Goal: Task Accomplishment & Management: Use online tool/utility

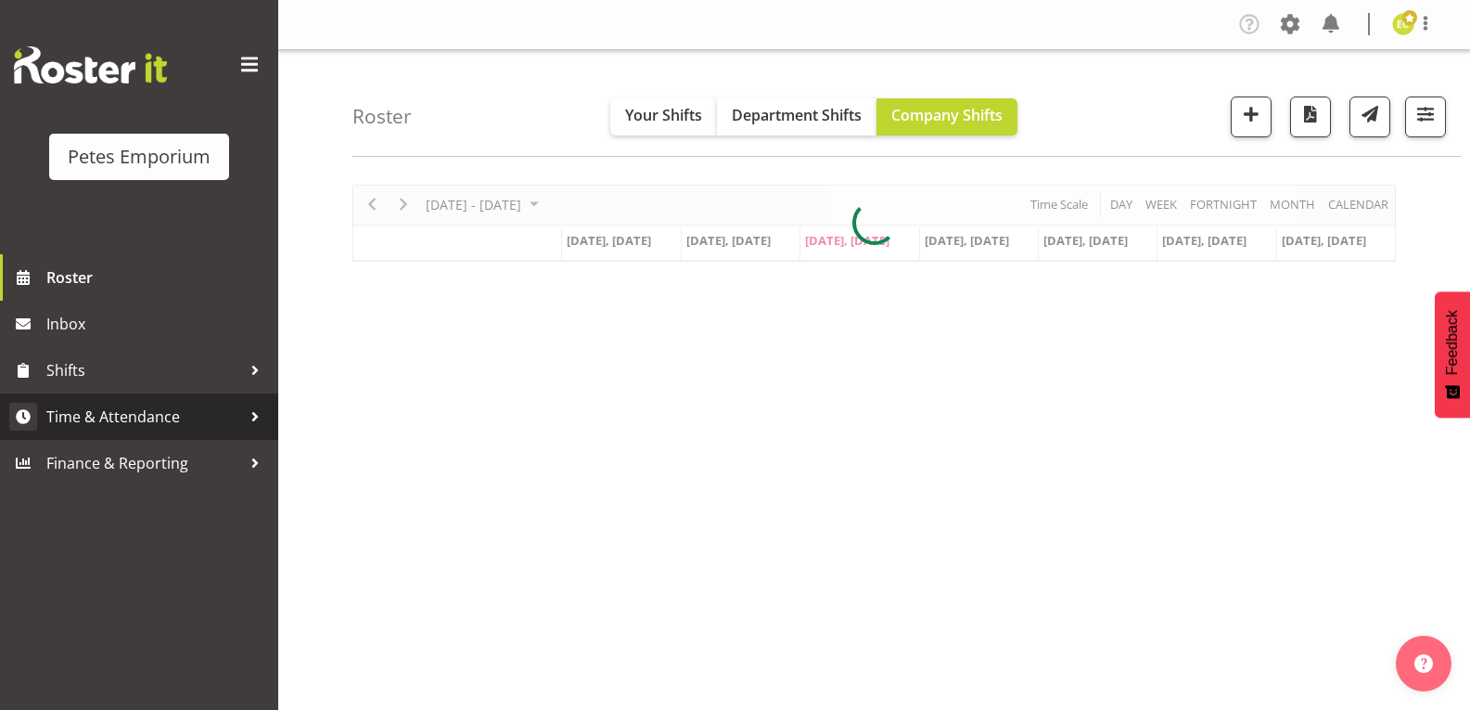
click at [121, 425] on span "Time & Attendance" at bounding box center [143, 417] width 195 height 28
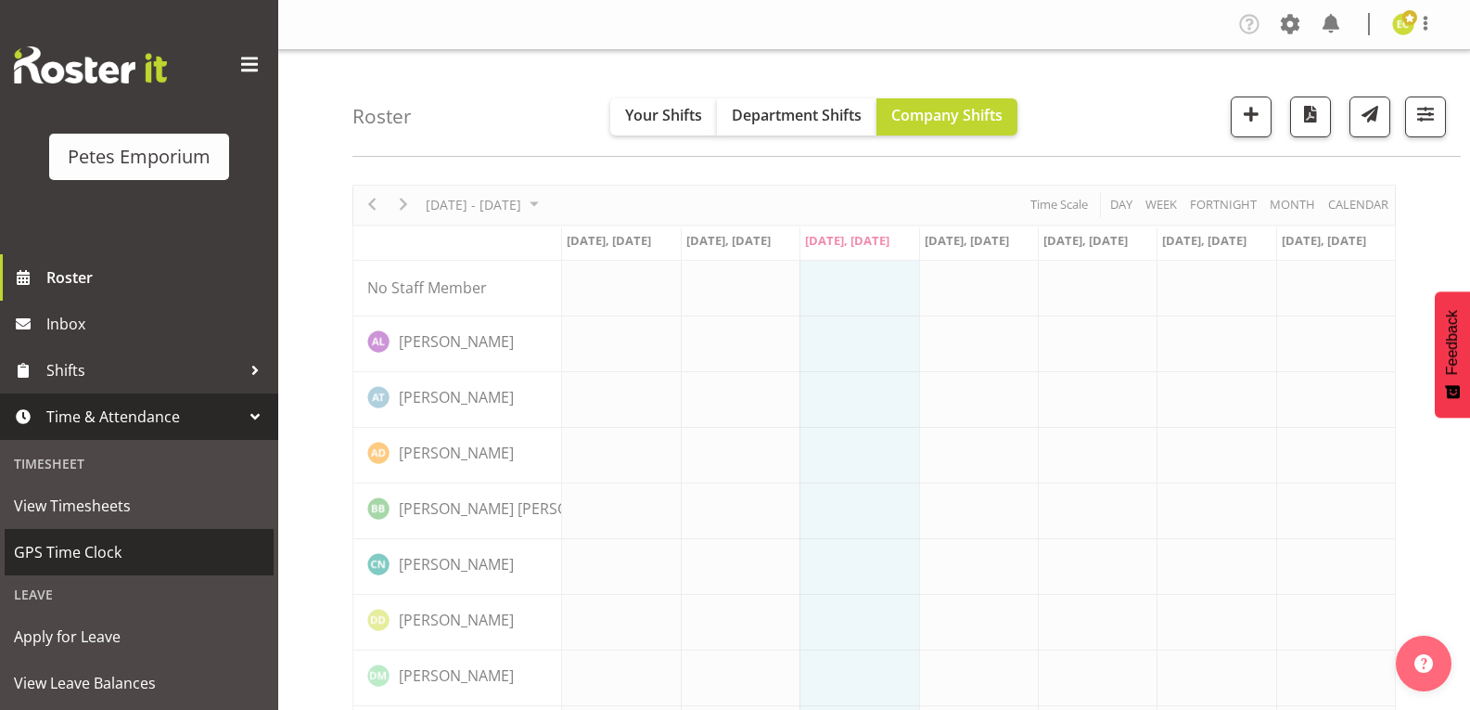
click at [87, 569] on link "GPS Time Clock" at bounding box center [139, 552] width 269 height 46
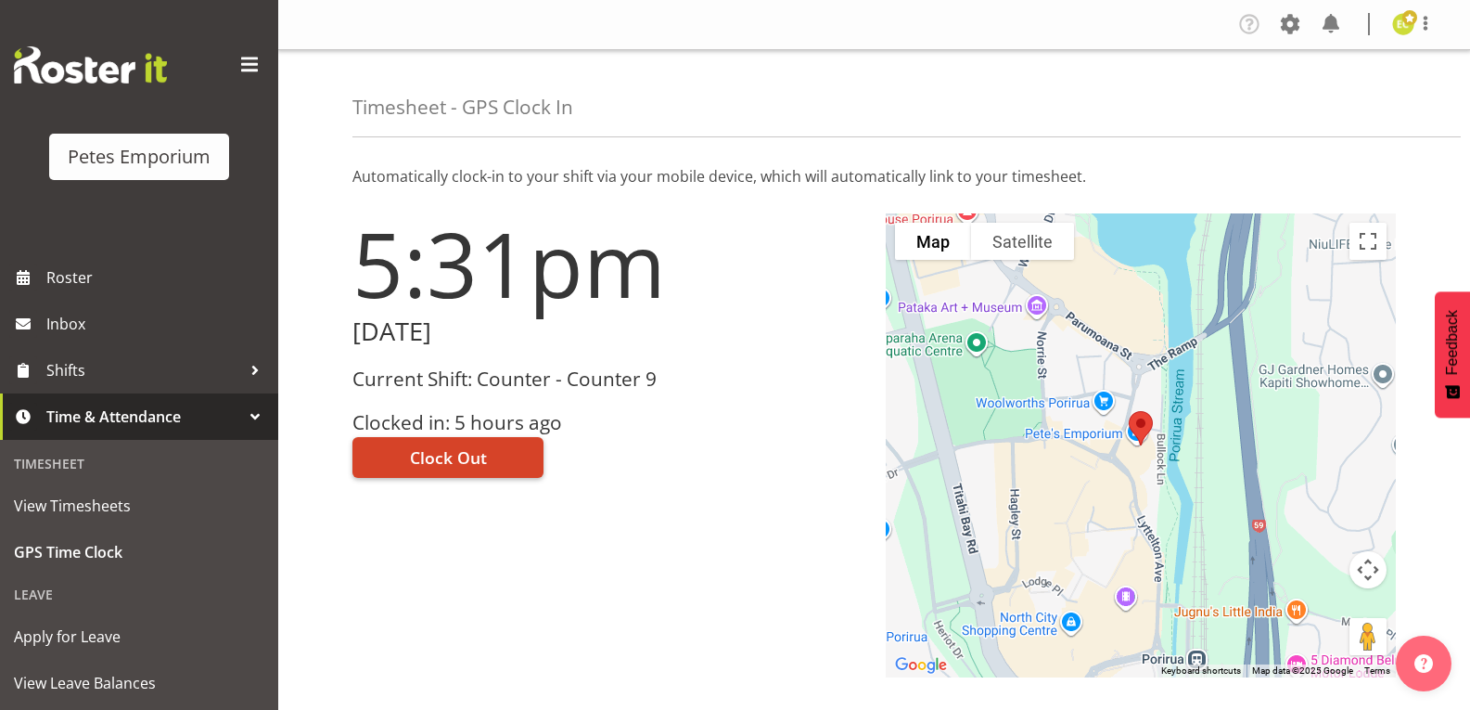
click at [485, 444] on button "Clock Out" at bounding box center [448, 457] width 191 height 41
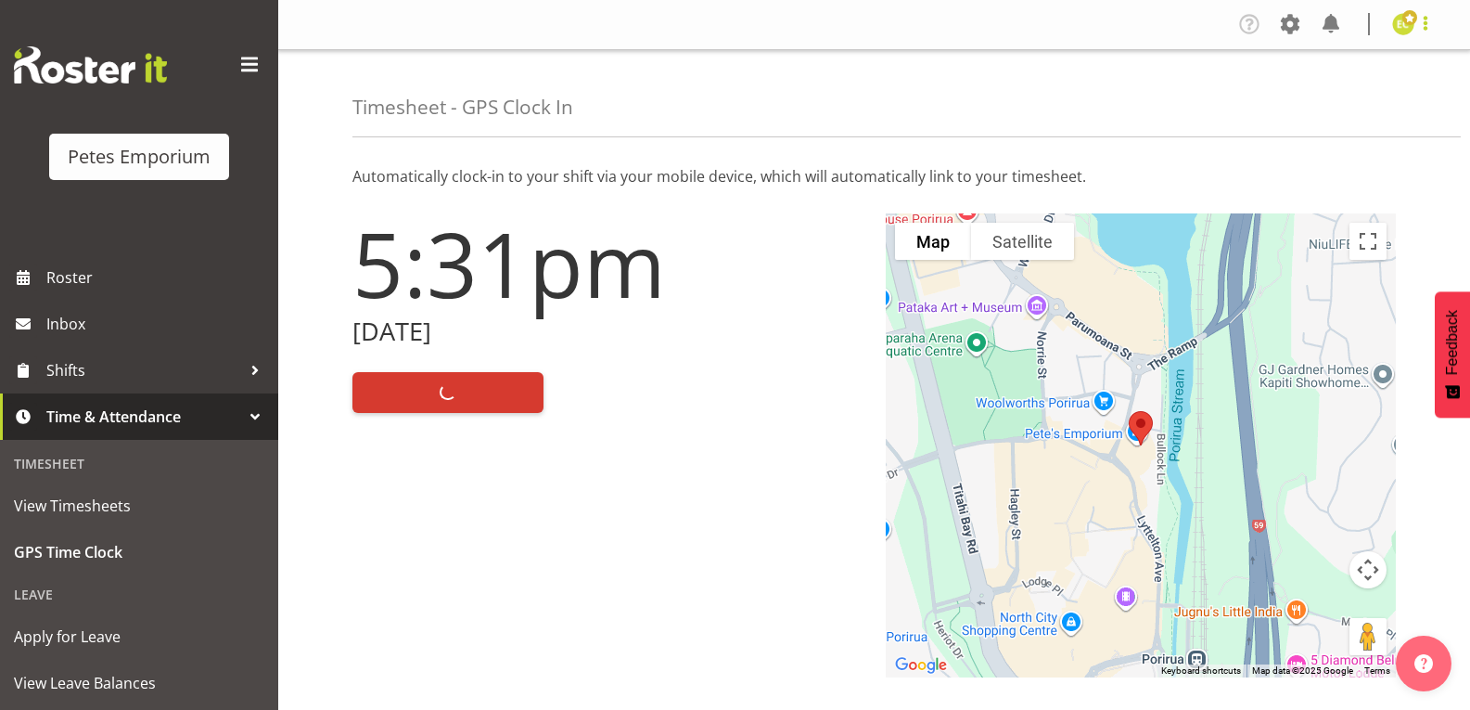
click at [1424, 32] on span at bounding box center [1426, 23] width 22 height 22
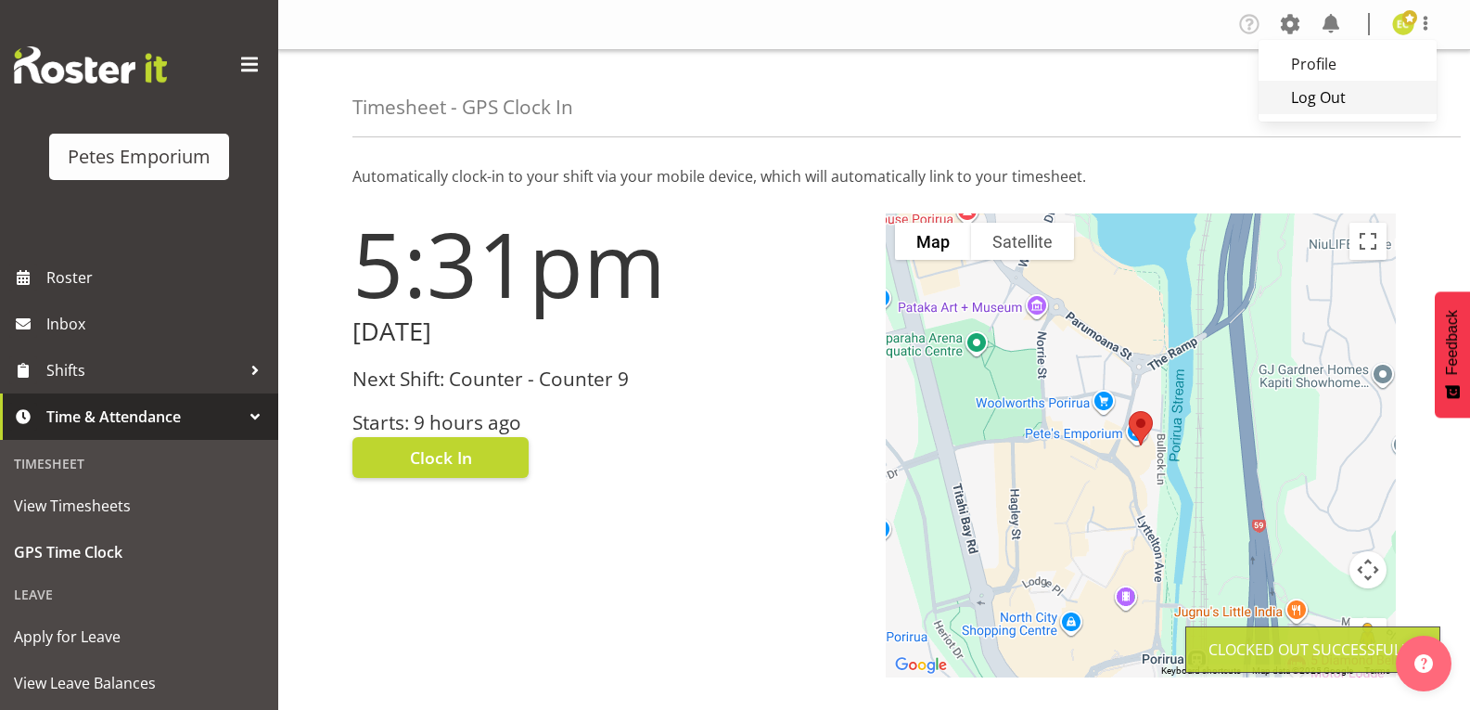
click at [1327, 109] on link "Log Out" at bounding box center [1348, 97] width 178 height 33
